Goal: Information Seeking & Learning: Learn about a topic

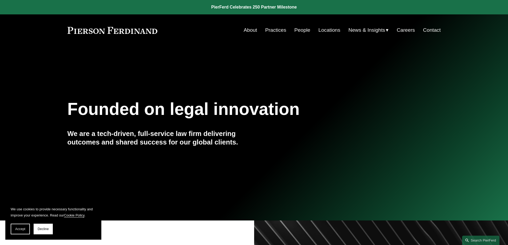
click at [302, 28] on link "People" at bounding box center [302, 30] width 16 height 10
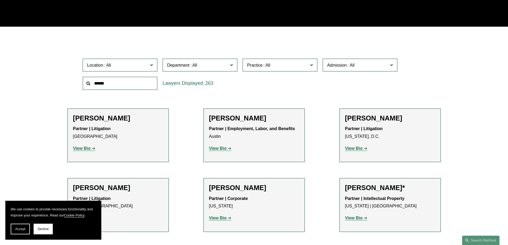
scroll to position [133, 0]
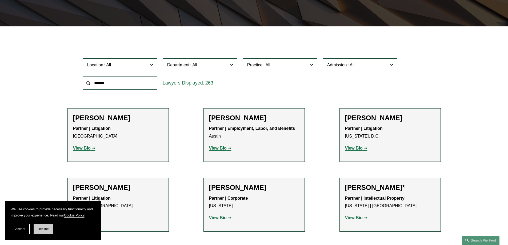
click at [46, 229] on span "Decline" at bounding box center [43, 229] width 11 height 4
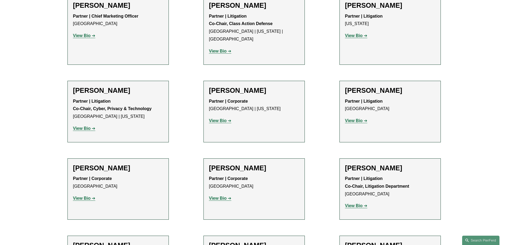
scroll to position [4799, 0]
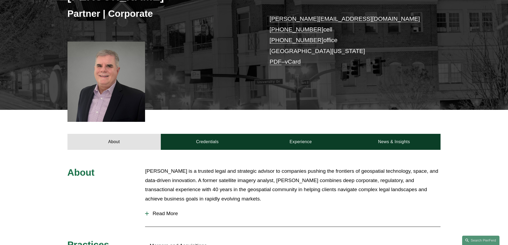
scroll to position [107, 0]
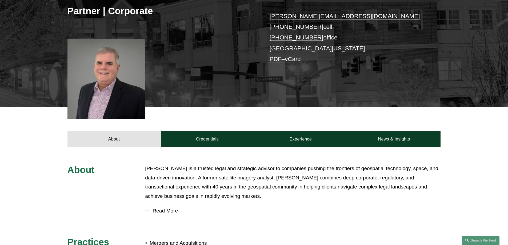
click at [168, 210] on span "Read More" at bounding box center [295, 211] width 292 height 6
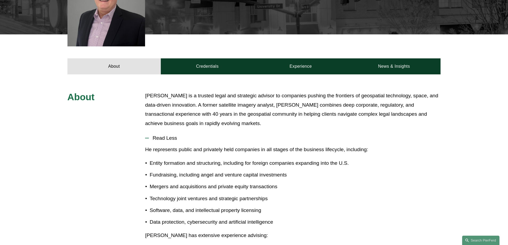
scroll to position [133, 0]
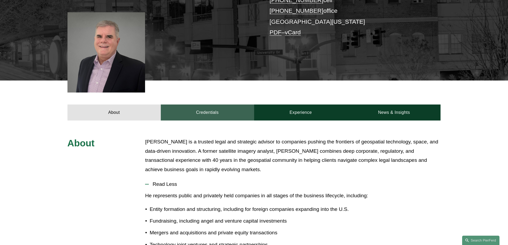
click at [205, 109] on link "Credentials" at bounding box center [207, 113] width 93 height 16
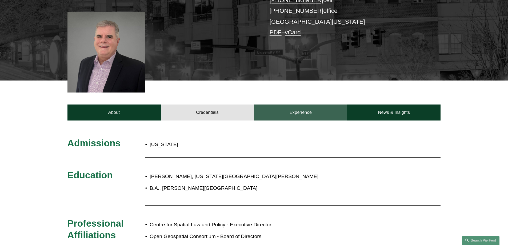
click at [292, 116] on link "Experience" at bounding box center [300, 113] width 93 height 16
